Goal: Use online tool/utility: Utilize a website feature to perform a specific function

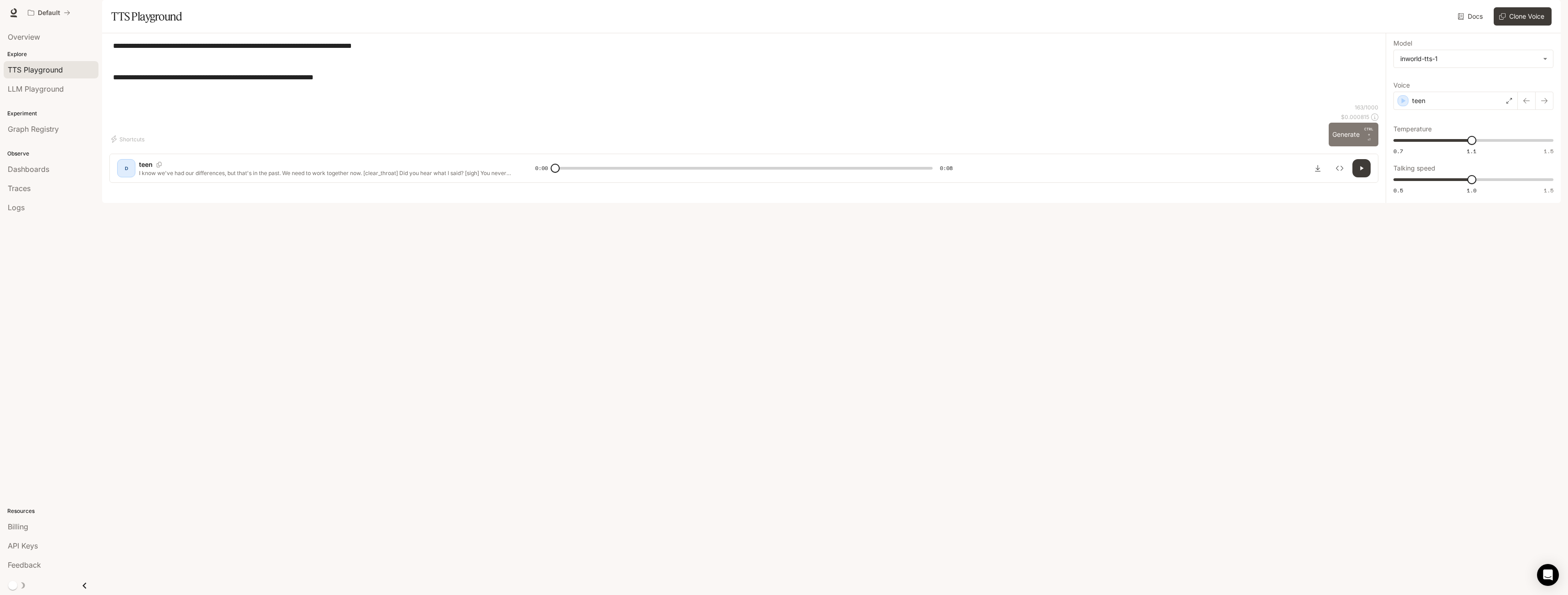
click at [1336, 146] on button "Generate CTRL + ⏎" at bounding box center [1353, 135] width 50 height 24
type input "*"
click at [1450, 92] on label "Voice" at bounding box center [1473, 87] width 160 height 9
click at [1443, 110] on div "teen" at bounding box center [1456, 101] width 125 height 18
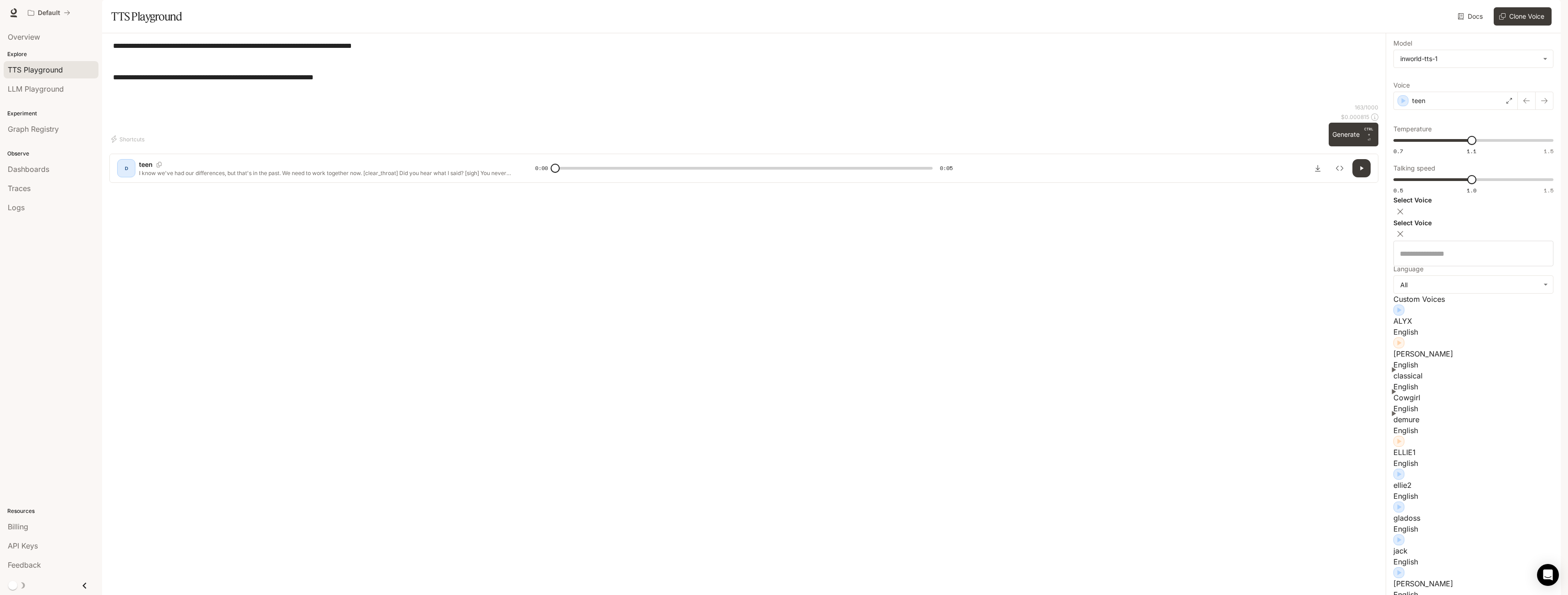
scroll to position [592, 0]
click at [1238, 104] on div "**********" at bounding box center [744, 72] width 1269 height 63
click at [1520, 26] on button "Clone Voice" at bounding box center [1522, 17] width 58 height 18
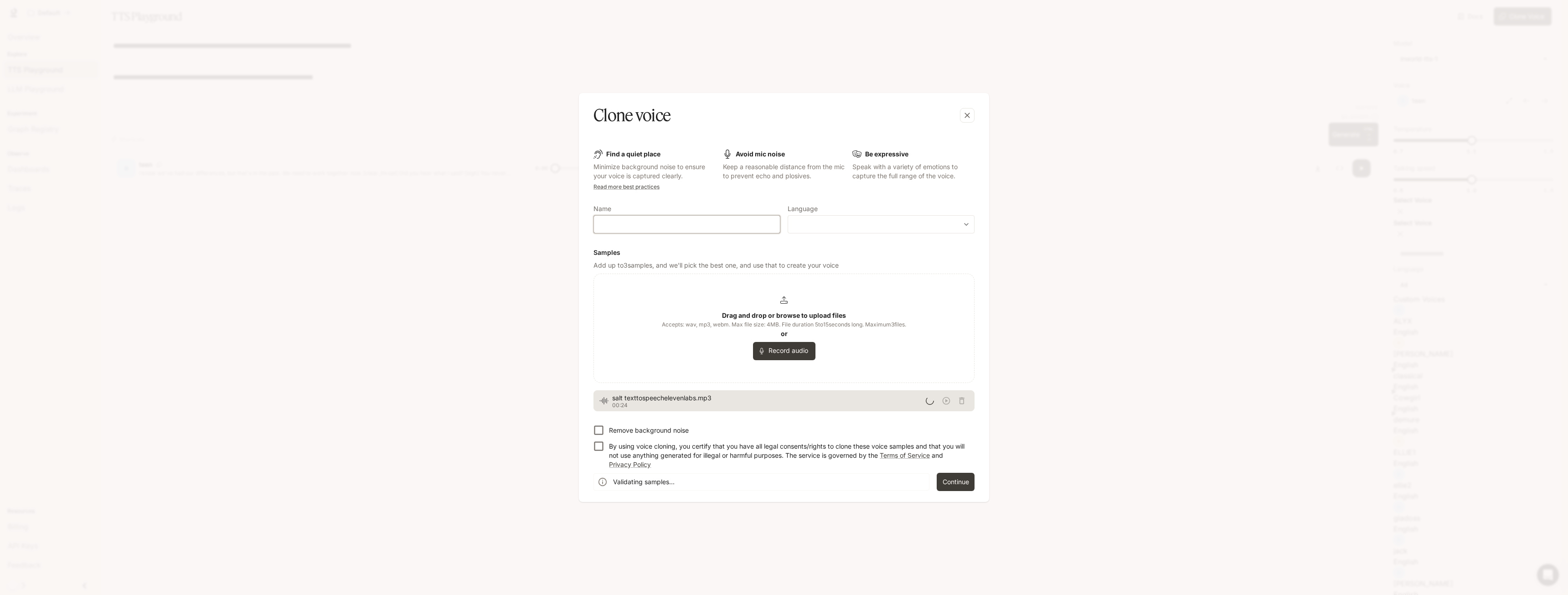
click at [706, 229] on input "text" at bounding box center [687, 224] width 186 height 9
type input "****"
click at [841, 219] on div "​ ​" at bounding box center [881, 224] width 187 height 18
click at [829, 225] on body "**********" at bounding box center [784, 303] width 1568 height 606
drag, startPoint x: 816, startPoint y: 243, endPoint x: 810, endPoint y: 245, distance: 6.3
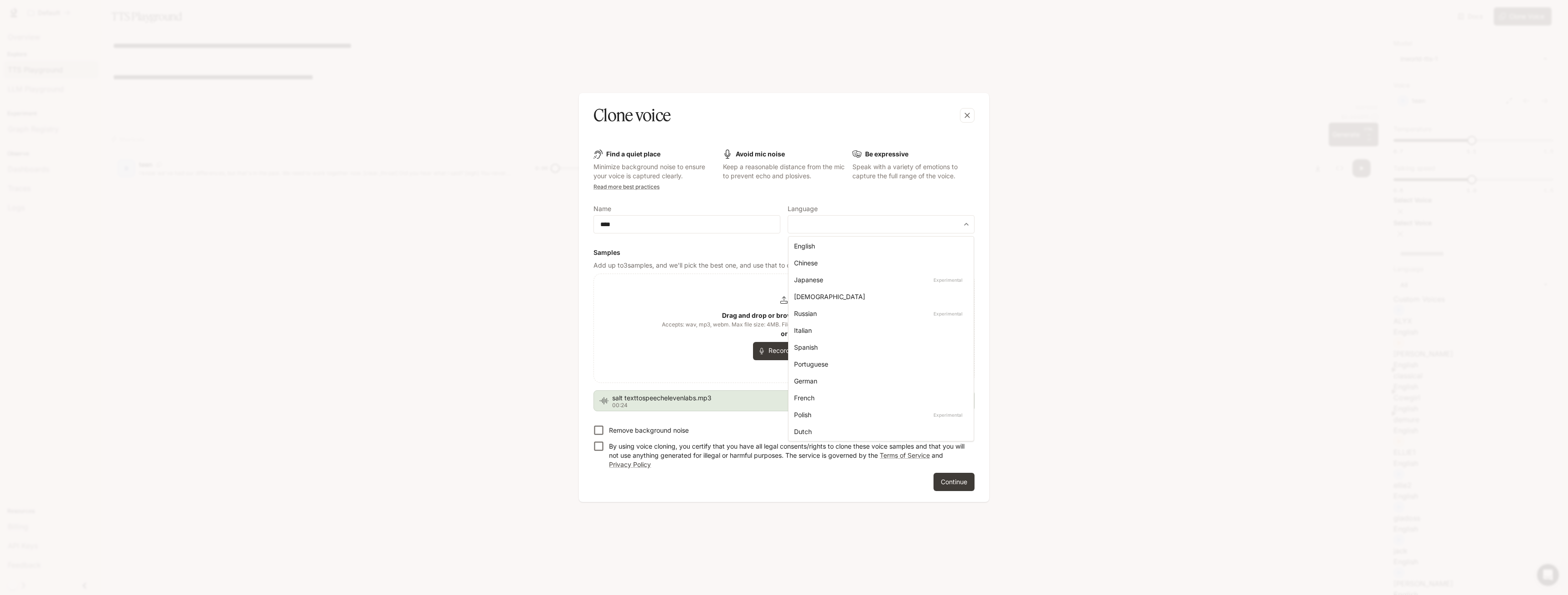
click at [815, 244] on div "English" at bounding box center [879, 246] width 171 height 9
type input "*****"
click at [674, 445] on p "By using voice cloning, you certify that you have all legal consents/rights to …" at bounding box center [788, 455] width 358 height 28
click at [942, 476] on button "Continue" at bounding box center [954, 482] width 41 height 18
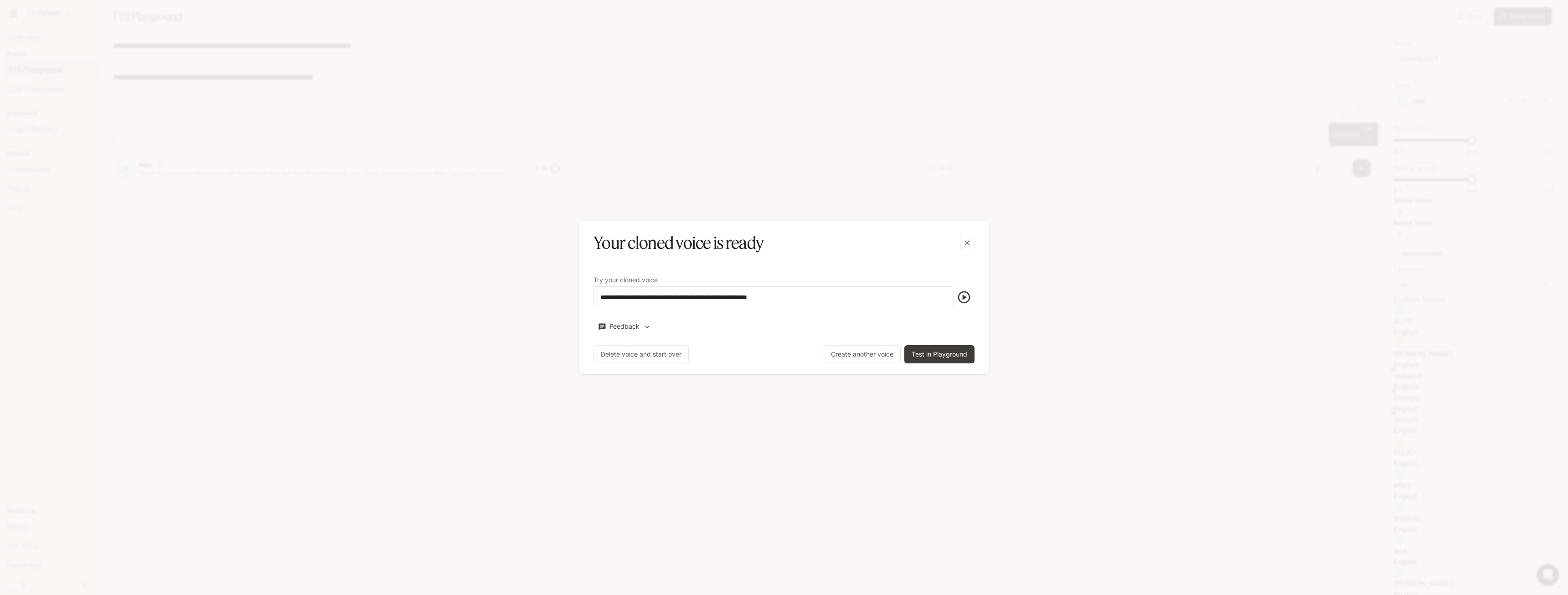
scroll to position [626, 0]
click at [957, 302] on icon "button" at bounding box center [964, 298] width 15 height 15
click at [944, 351] on button "Test in Playground" at bounding box center [939, 354] width 70 height 18
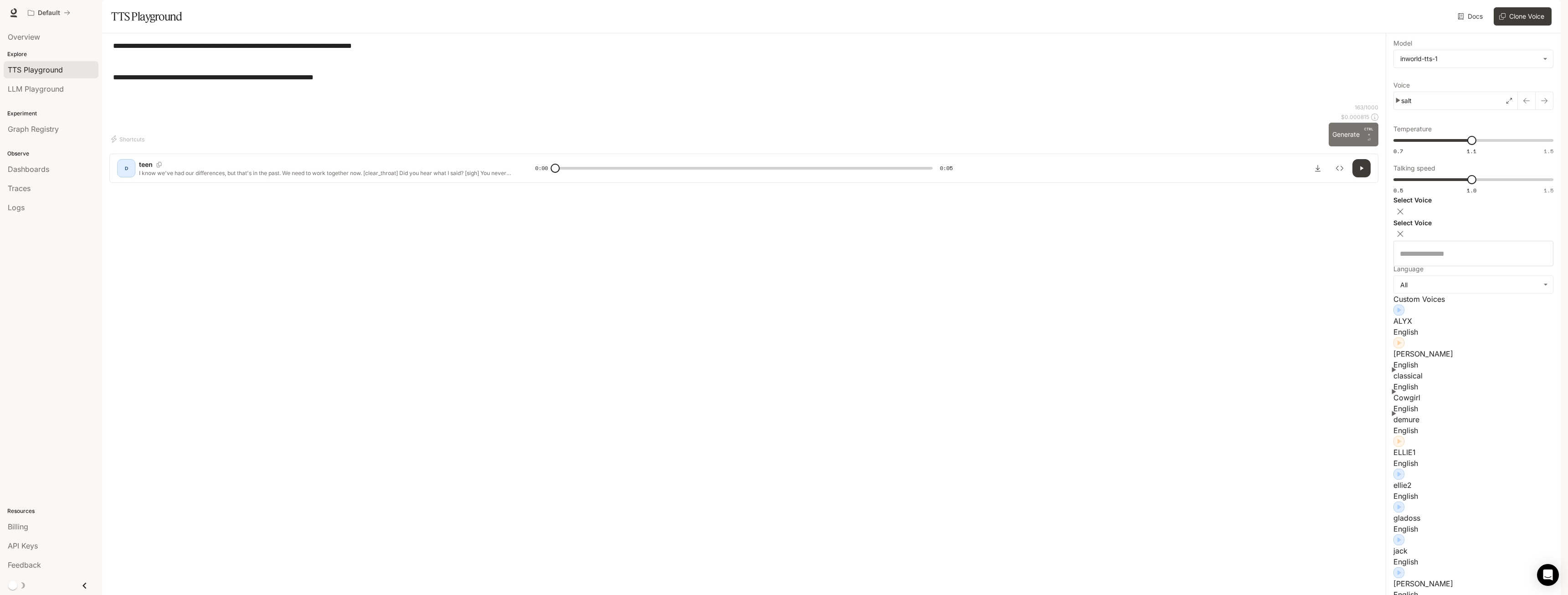
drag, startPoint x: 1341, startPoint y: 520, endPoint x: 1337, endPoint y: 522, distance: 4.5
click at [1340, 146] on button "Generate CTRL + ⏎" at bounding box center [1353, 135] width 50 height 24
type input "*"
